Goal: Task Accomplishment & Management: Manage account settings

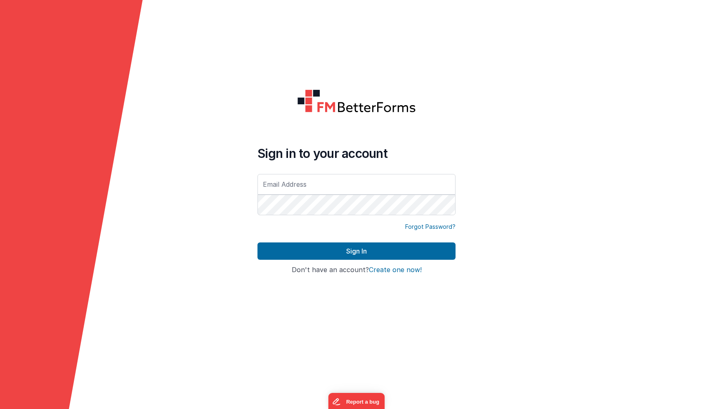
click at [272, 193] on input "text" at bounding box center [356, 184] width 198 height 21
click at [299, 188] on input "text" at bounding box center [356, 184] width 198 height 21
type input "[EMAIL_ADDRESS][DOMAIN_NAME]"
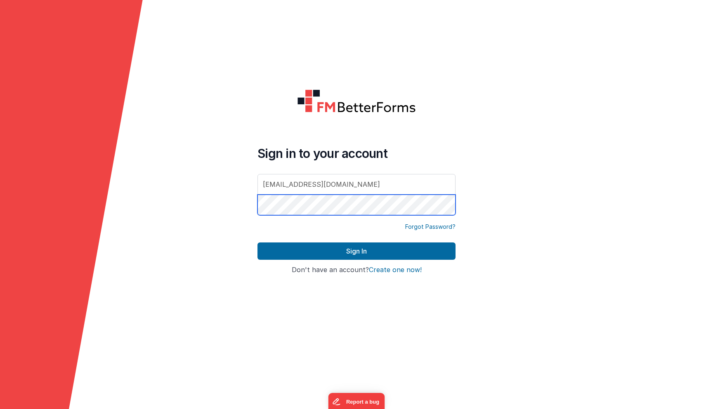
click at [257, 243] on button "Sign In" at bounding box center [356, 251] width 198 height 17
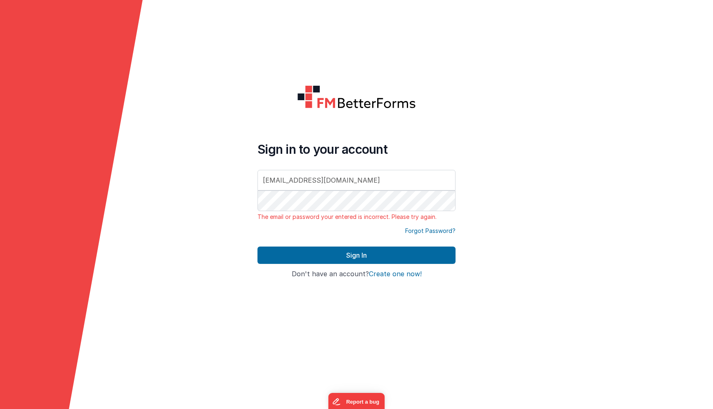
click at [253, 240] on div "Sign in to your account [EMAIL_ADDRESS][DOMAIN_NAME] The email or password your…" at bounding box center [356, 205] width 211 height 252
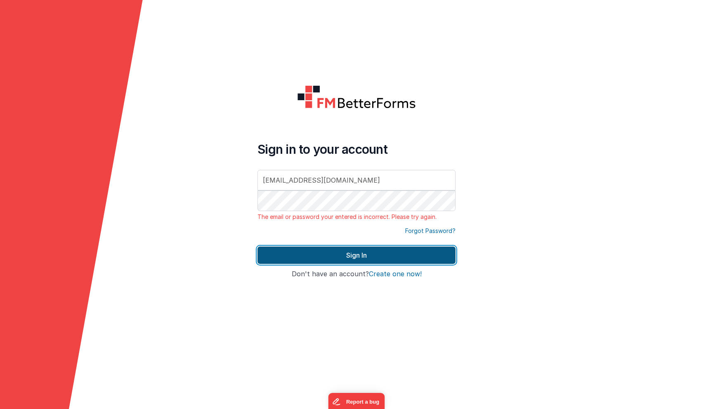
click at [302, 264] on button "Sign In" at bounding box center [356, 255] width 198 height 17
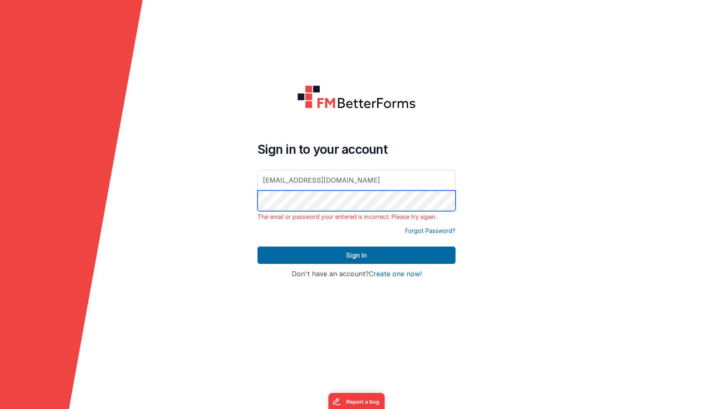
click at [257, 247] on button "Sign In" at bounding box center [356, 255] width 198 height 17
click at [560, 191] on form "Sign in to your account [EMAIL_ADDRESS][DOMAIN_NAME] The email or password your…" at bounding box center [356, 204] width 713 height 409
click at [257, 247] on button "Sign In" at bounding box center [356, 255] width 198 height 17
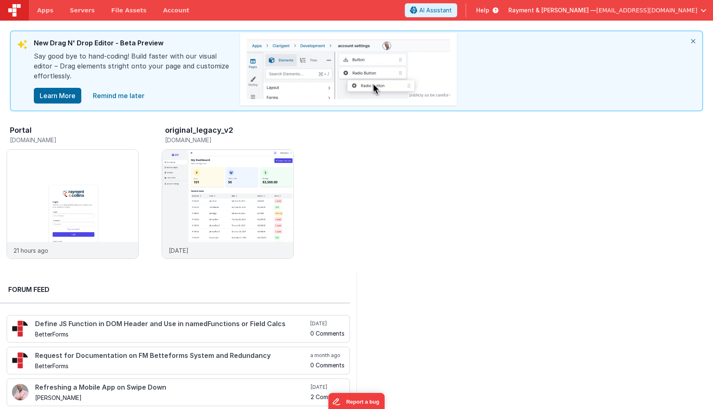
click at [595, 10] on span "Rayment & [PERSON_NAME] —" at bounding box center [552, 10] width 88 height 8
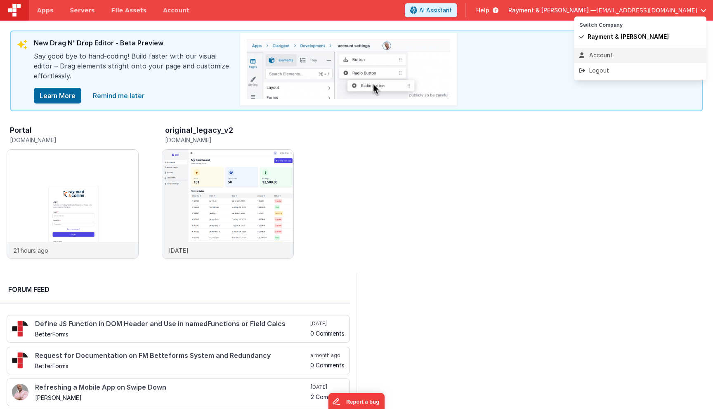
click at [608, 56] on div "Account" at bounding box center [640, 55] width 122 height 8
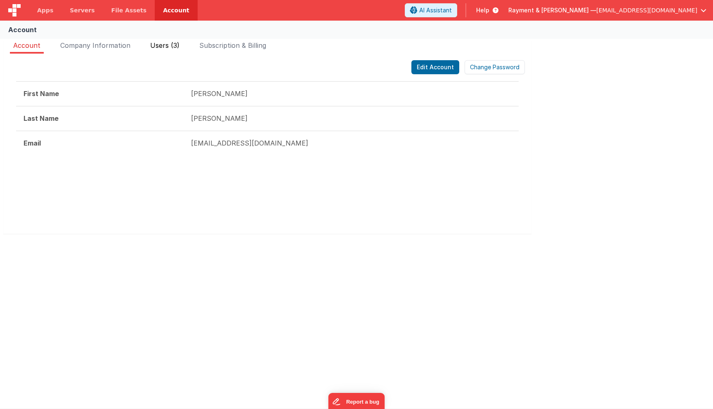
click at [165, 50] on li "Users (3)" at bounding box center [165, 46] width 36 height 13
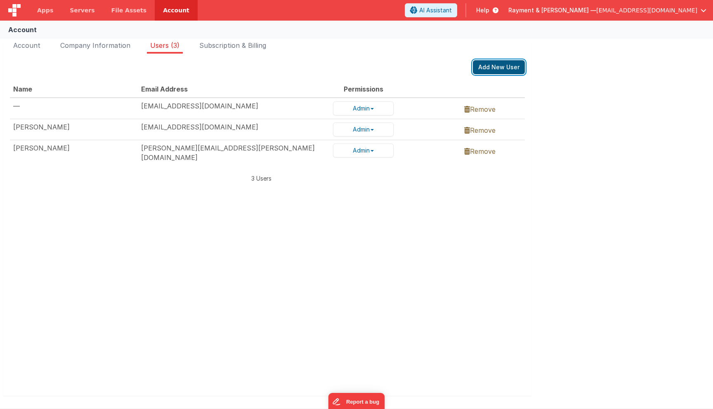
click at [497, 71] on button "Add New User" at bounding box center [499, 67] width 52 height 14
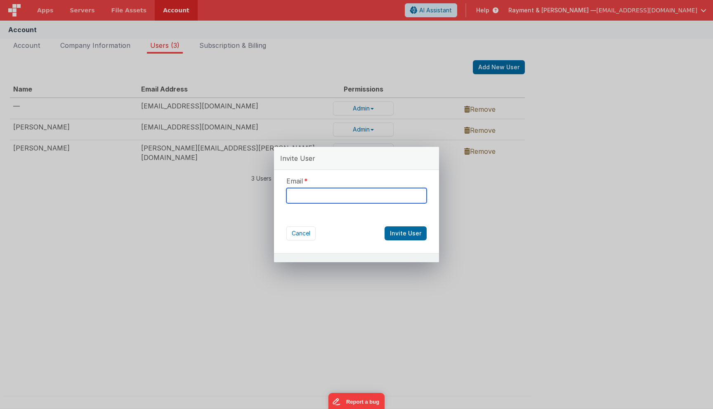
click at [352, 200] on input "text" at bounding box center [356, 195] width 140 height 15
paste input "[EMAIL_ADDRESS][DOMAIN_NAME]"
type input "[EMAIL_ADDRESS][DOMAIN_NAME]"
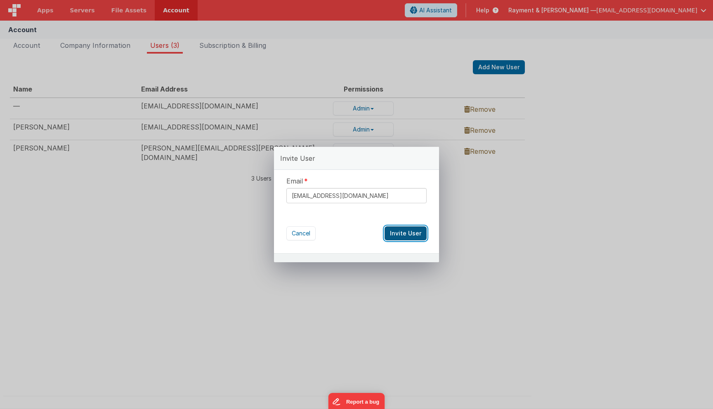
click at [408, 236] on button "Invite User" at bounding box center [405, 233] width 42 height 14
